Goal: Information Seeking & Learning: Learn about a topic

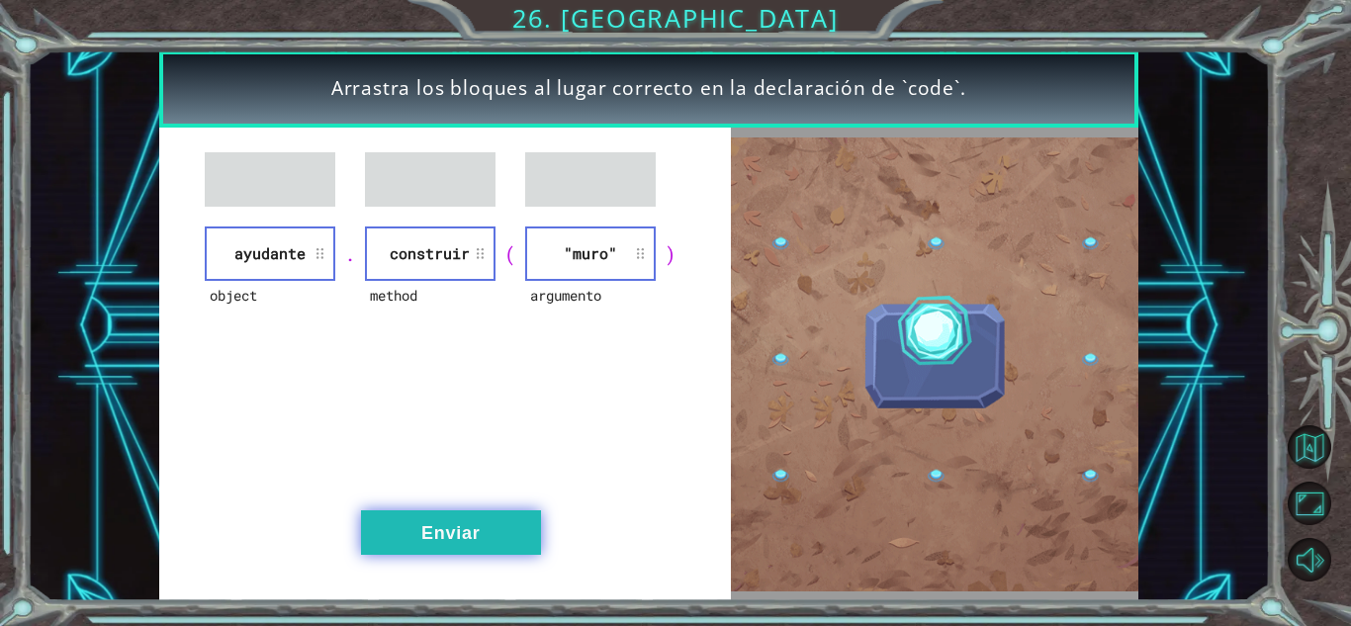
click at [470, 523] on button "Enviar" at bounding box center [451, 532] width 180 height 44
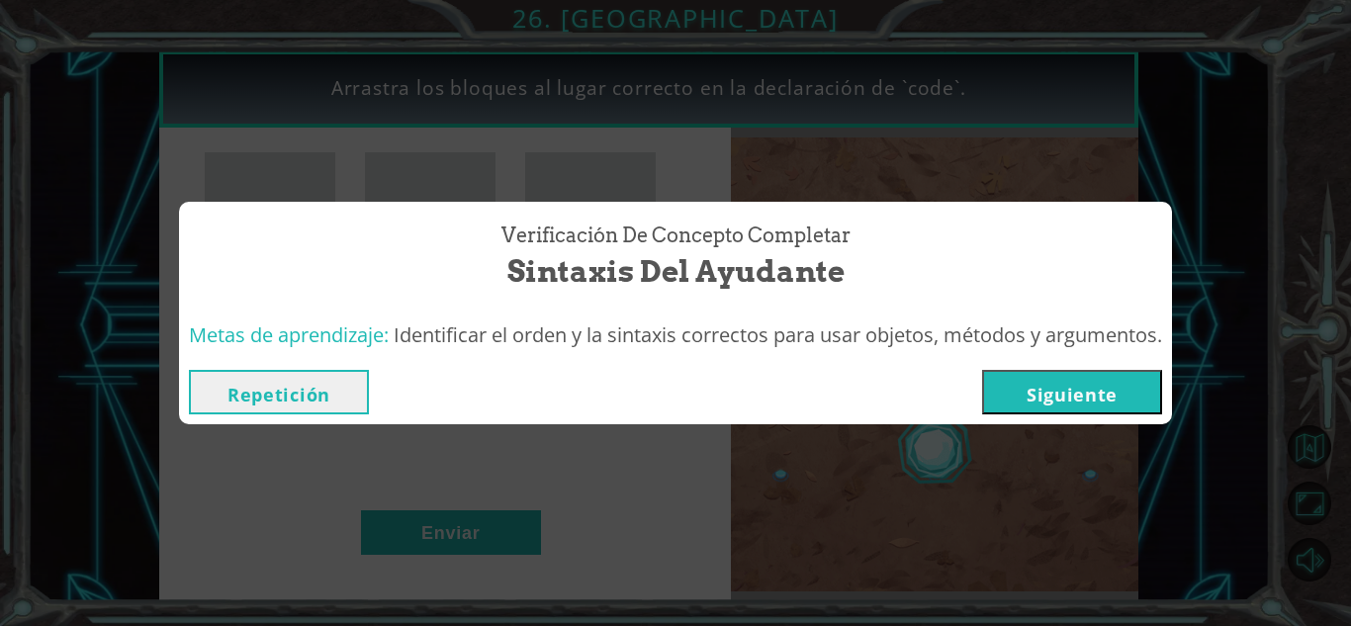
click at [1074, 390] on button "Siguiente" at bounding box center [1072, 392] width 180 height 44
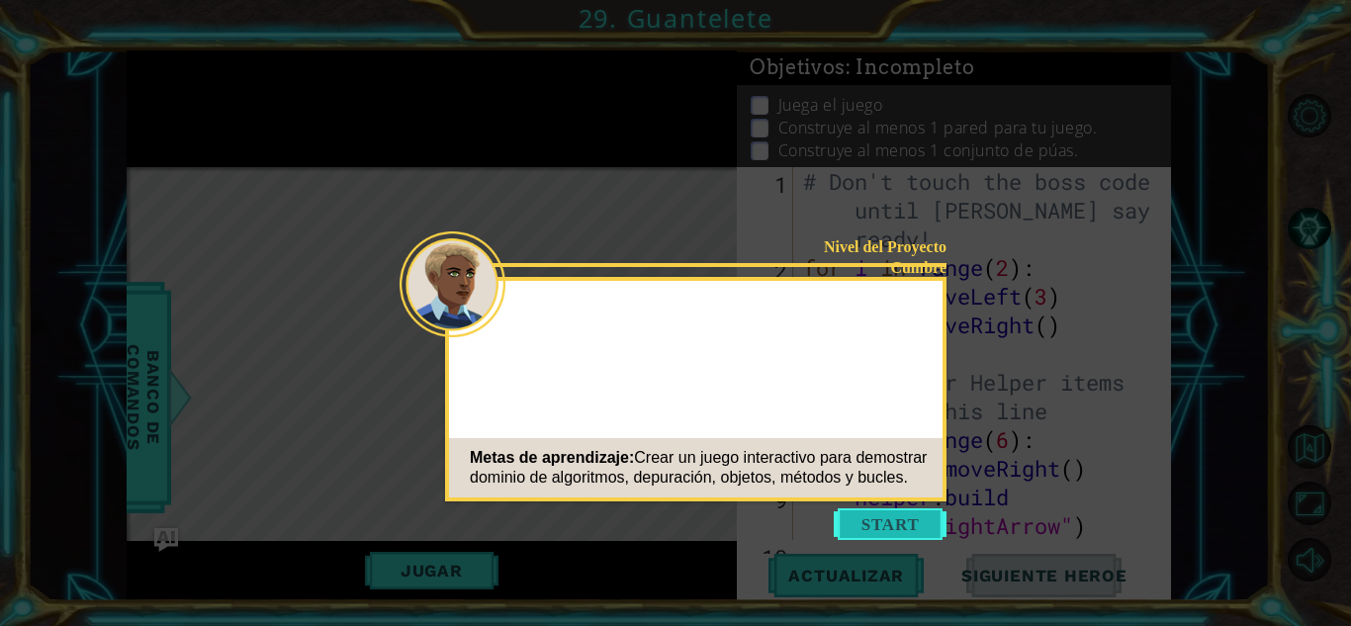
click at [885, 537] on button "Start" at bounding box center [890, 524] width 113 height 32
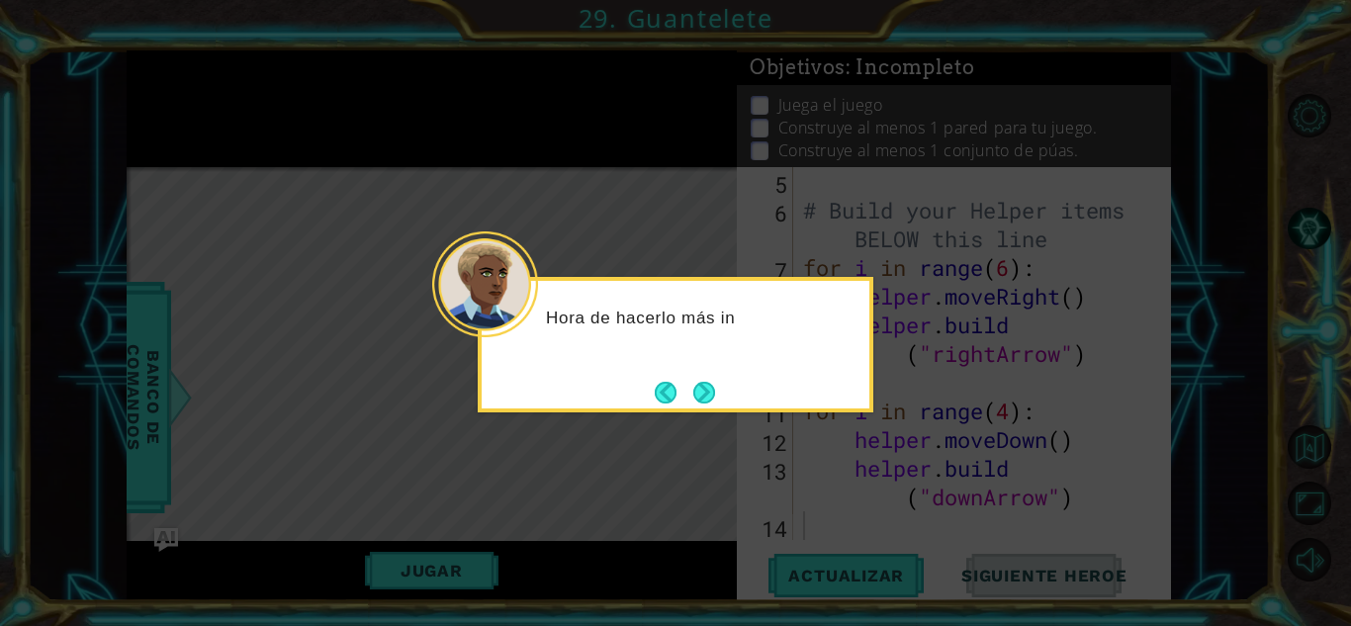
scroll to position [172, 0]
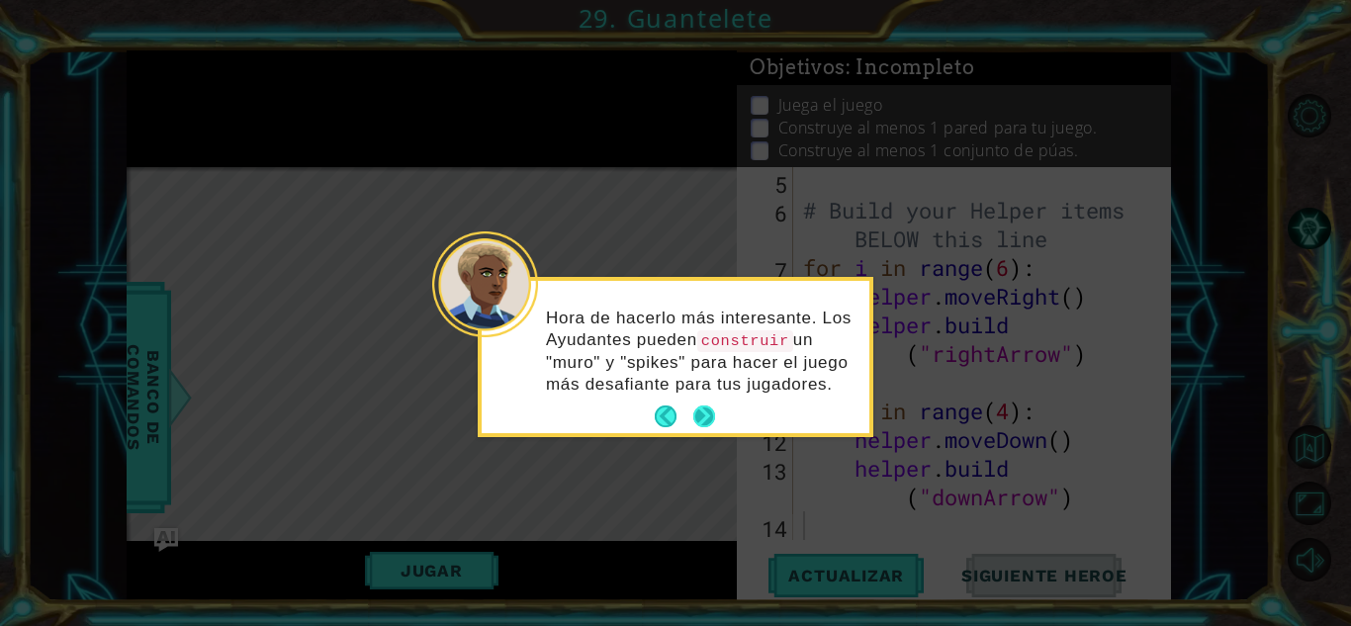
click at [713, 420] on button "Next" at bounding box center [704, 416] width 22 height 22
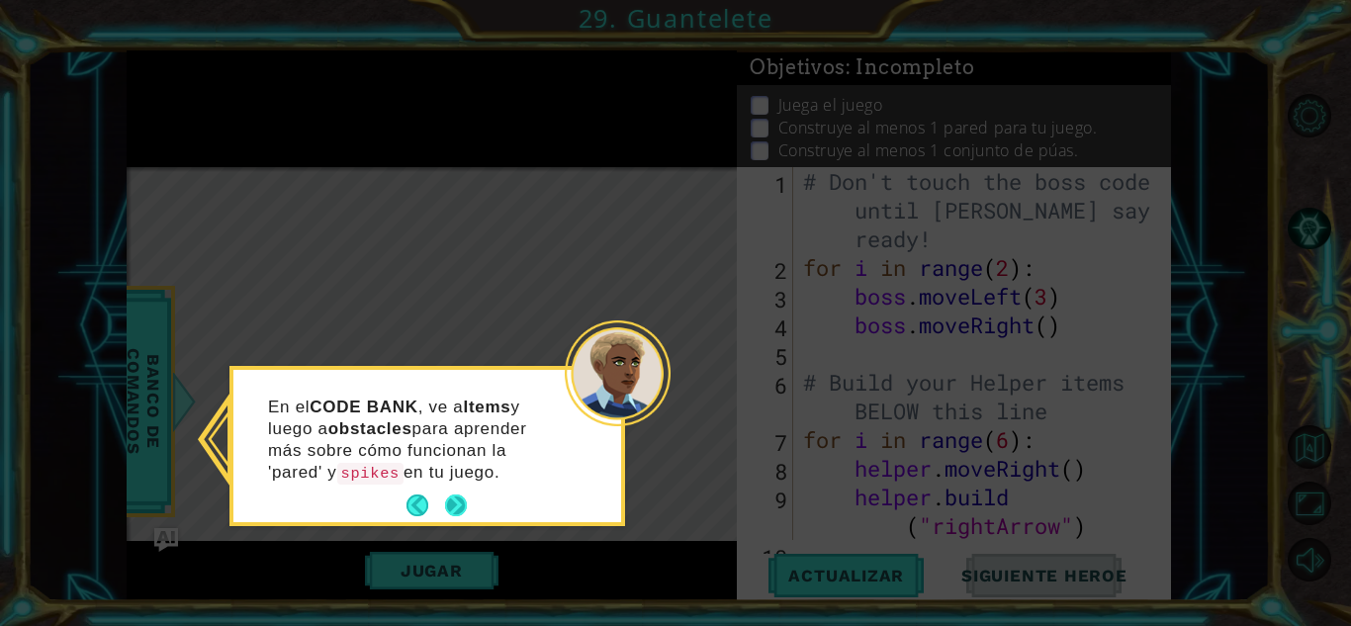
click at [458, 502] on button "Next" at bounding box center [456, 505] width 22 height 22
